Goal: Task Accomplishment & Management: Manage account settings

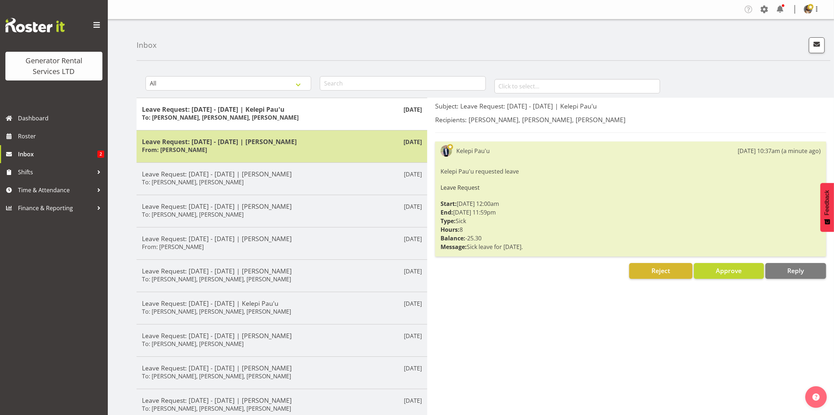
click at [295, 153] on div "Leave Request: [DATE] - [DATE] | [PERSON_NAME] From: [PERSON_NAME]" at bounding box center [282, 147] width 280 height 18
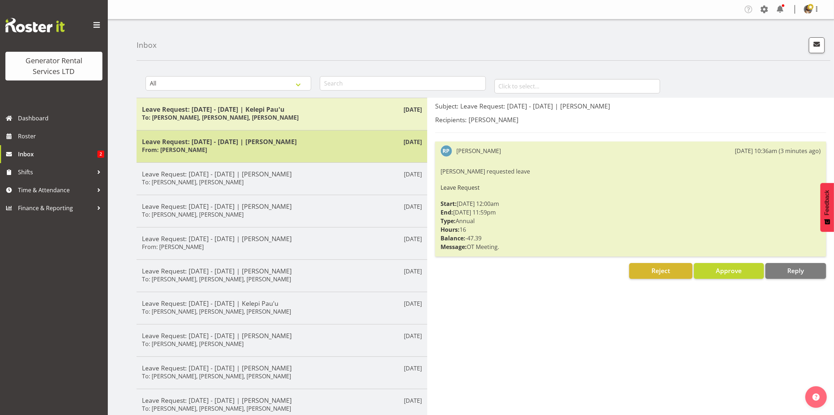
click at [292, 154] on div "Leave Request: [DATE] - [DATE] | [PERSON_NAME] From: [PERSON_NAME]" at bounding box center [282, 147] width 280 height 18
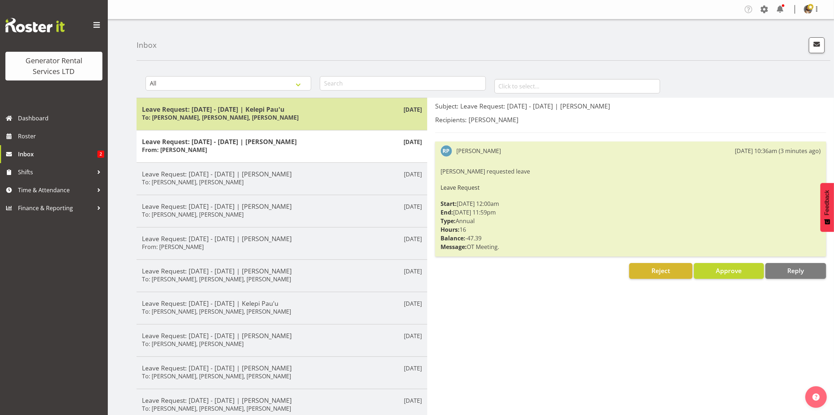
click at [340, 116] on div "Leave Request: 11/08/25 - 11/08/25 | Kelepi Pau'u To: Dave Wallace, Sean Johnst…" at bounding box center [282, 114] width 280 height 18
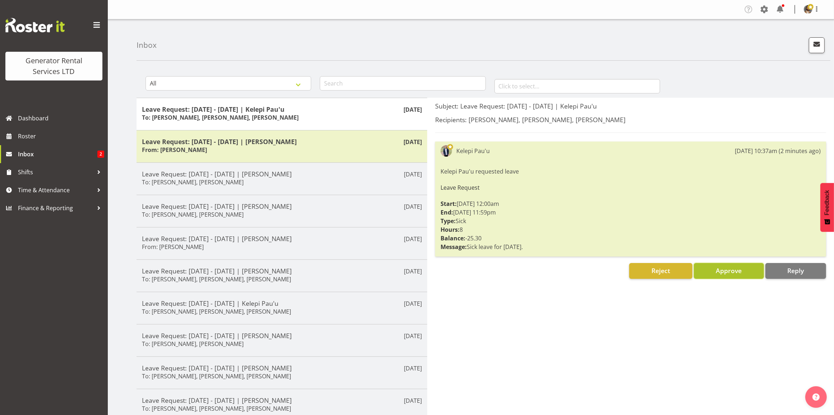
click at [720, 271] on span "Approve" at bounding box center [729, 270] width 26 height 9
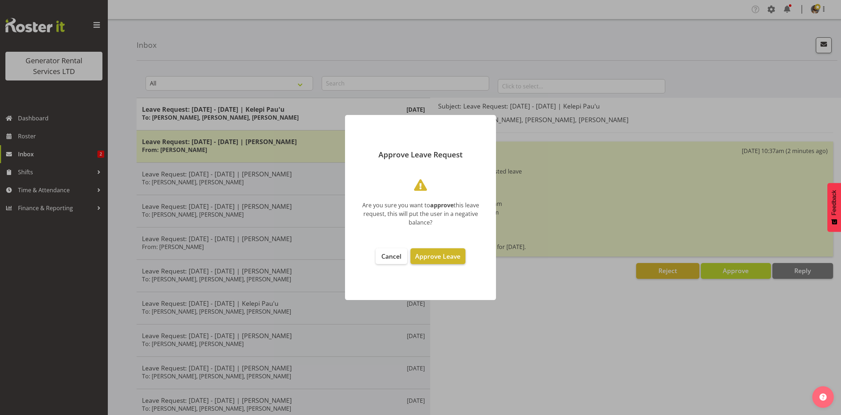
click at [440, 255] on span "Approve Leave" at bounding box center [437, 256] width 45 height 9
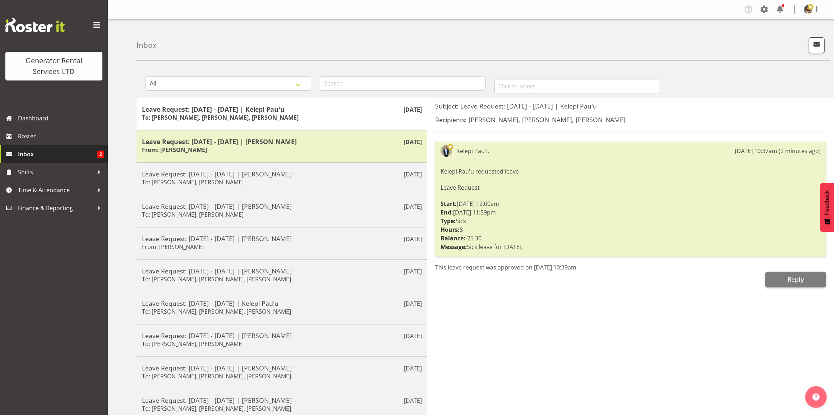
click at [38, 148] on link "Inbox 2" at bounding box center [54, 154] width 108 height 18
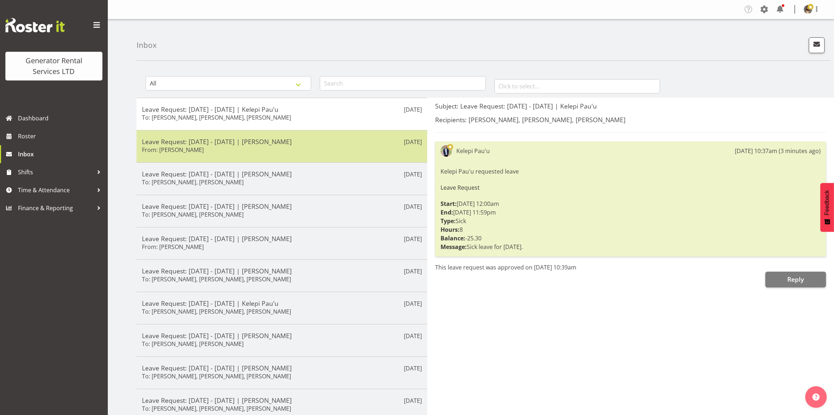
click at [250, 149] on div "Leave Request: [DATE] - [DATE] | [PERSON_NAME] From: [PERSON_NAME]" at bounding box center [282, 147] width 280 height 18
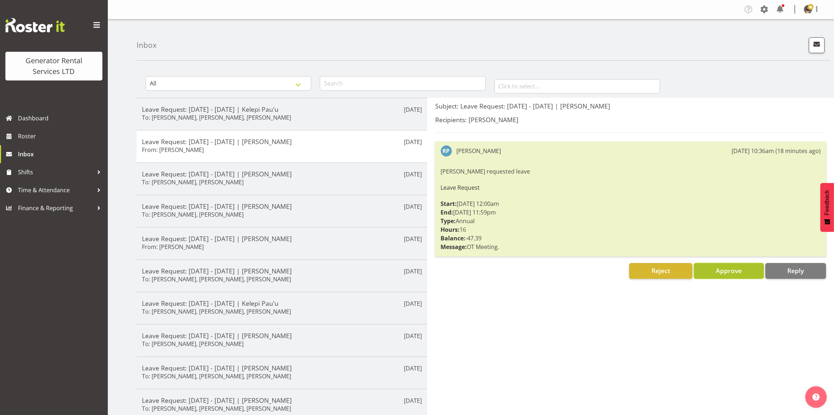
click at [723, 273] on span "Approve" at bounding box center [729, 270] width 26 height 9
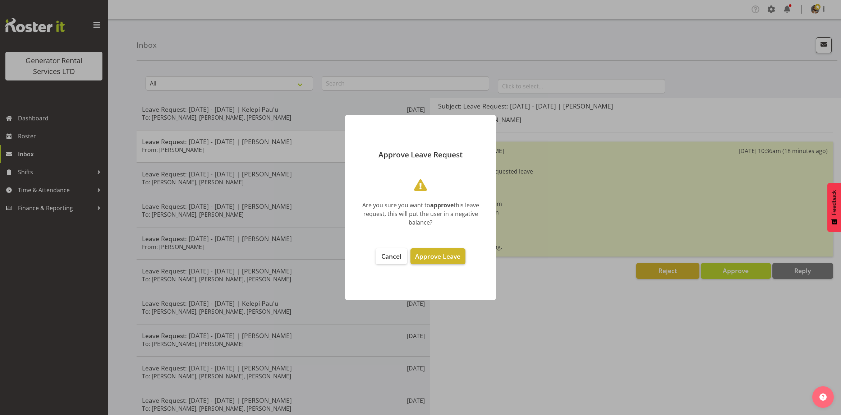
click at [440, 253] on span "Approve Leave" at bounding box center [437, 256] width 45 height 9
